Goal: Task Accomplishment & Management: Manage account settings

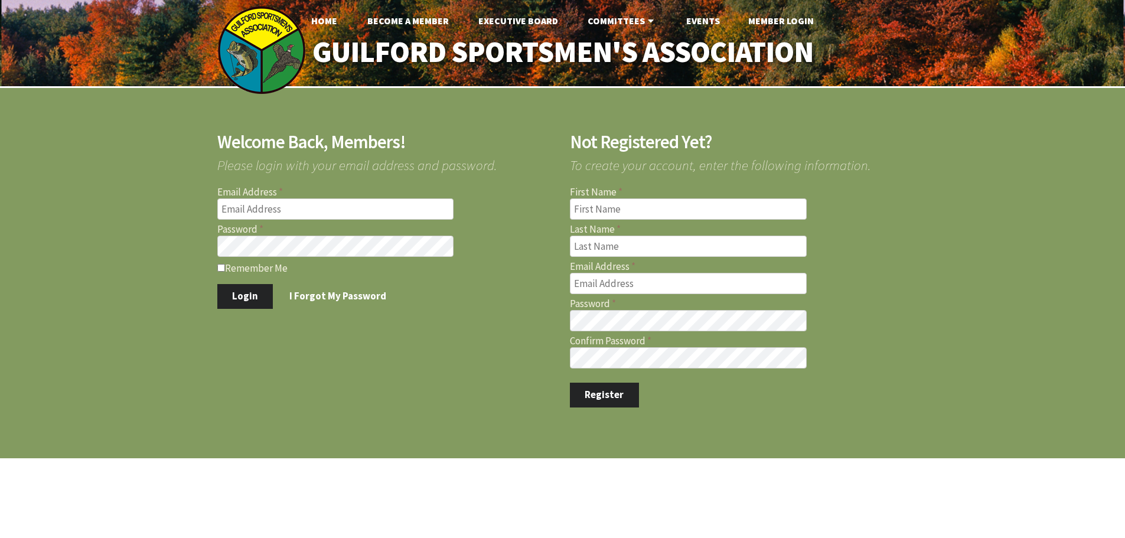
type input "[EMAIL_ADDRESS][DOMAIN_NAME]"
click at [218, 264] on input "Remember Me" at bounding box center [221, 268] width 8 height 8
checkbox input "true"
click at [248, 296] on button "Login" at bounding box center [245, 296] width 56 height 25
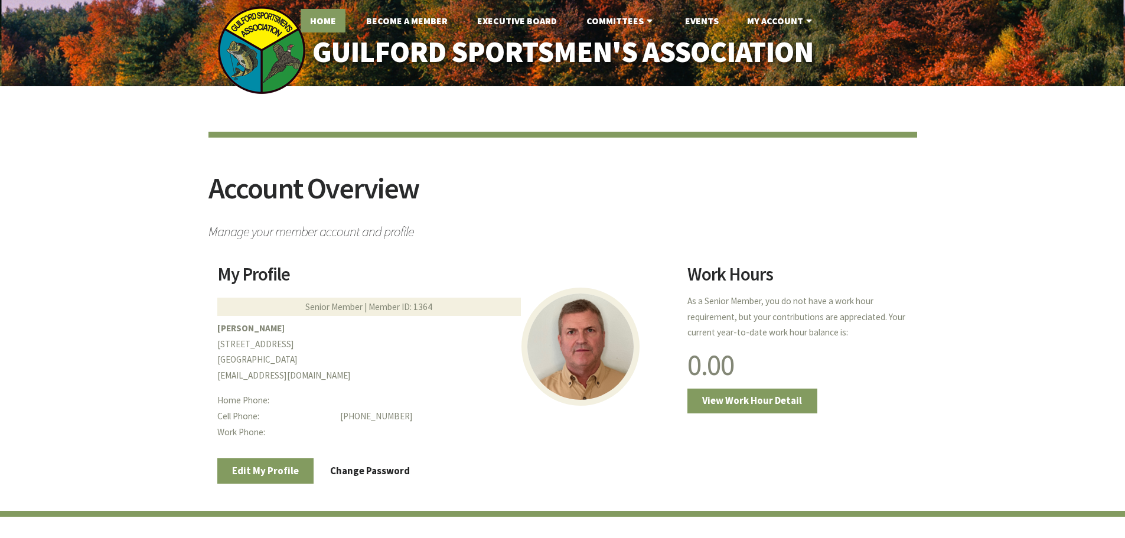
click at [322, 21] on link "Home" at bounding box center [323, 21] width 45 height 24
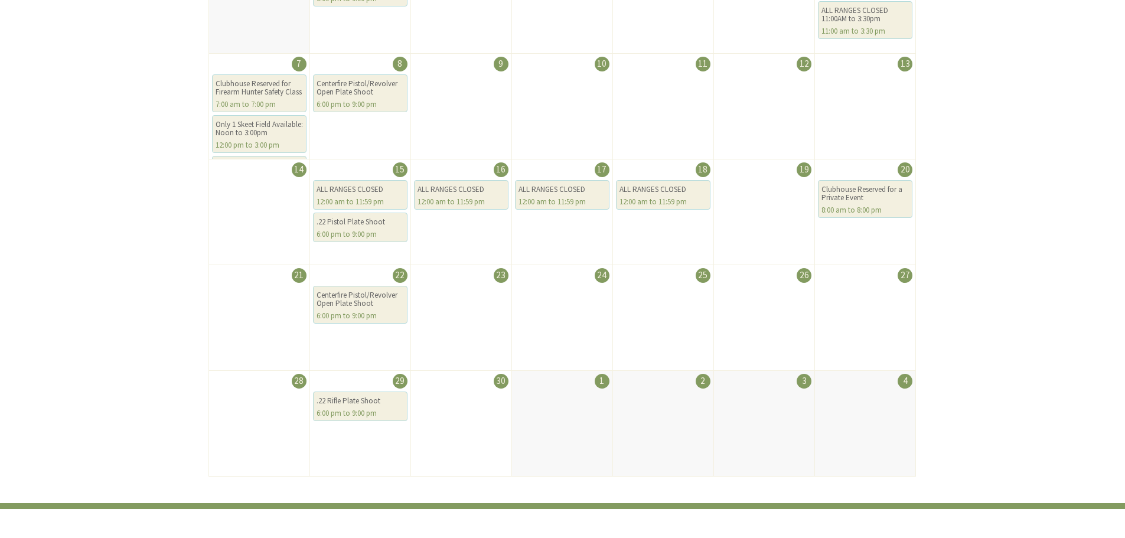
scroll to position [354, 0]
